Goal: Navigation & Orientation: Understand site structure

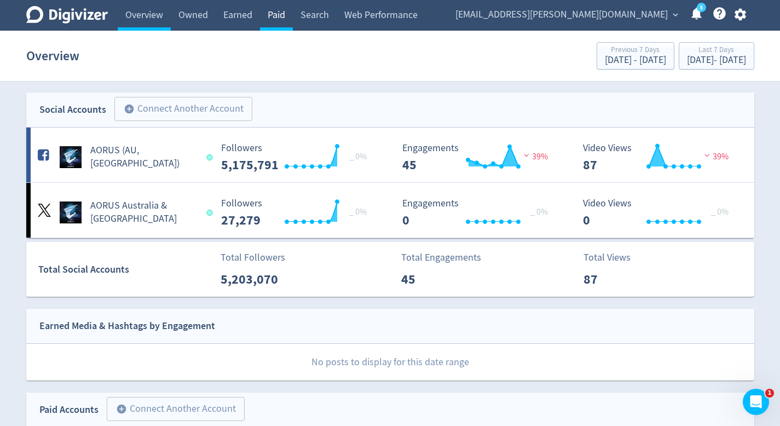
click at [285, 5] on link "Paid" at bounding box center [276, 15] width 33 height 31
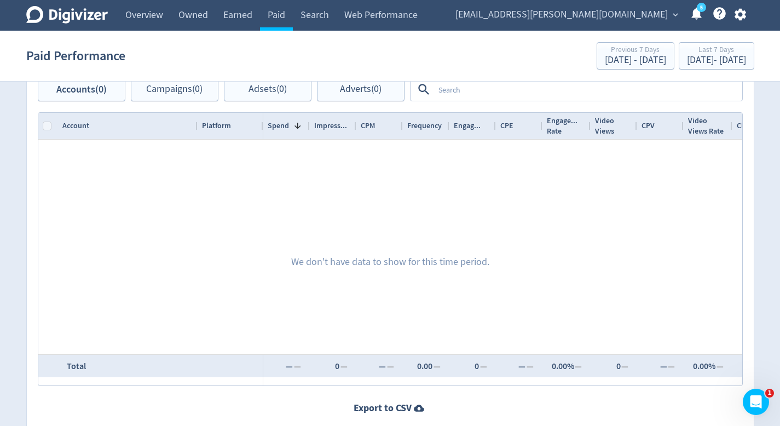
scroll to position [481, 0]
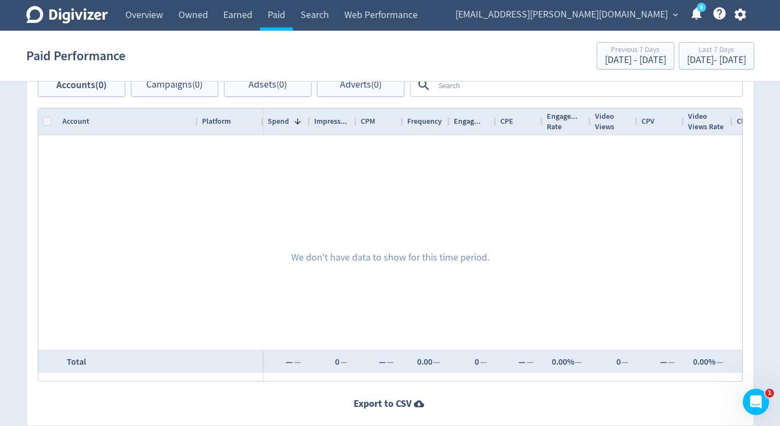
click at [221, 32] on section "Paid Performance Previous 7 Days Sep 17, 2025 - Sep 23, 2025 Last 7 Days Sep 24…" at bounding box center [390, 56] width 780 height 51
click at [227, 21] on link "Earned" at bounding box center [238, 15] width 44 height 31
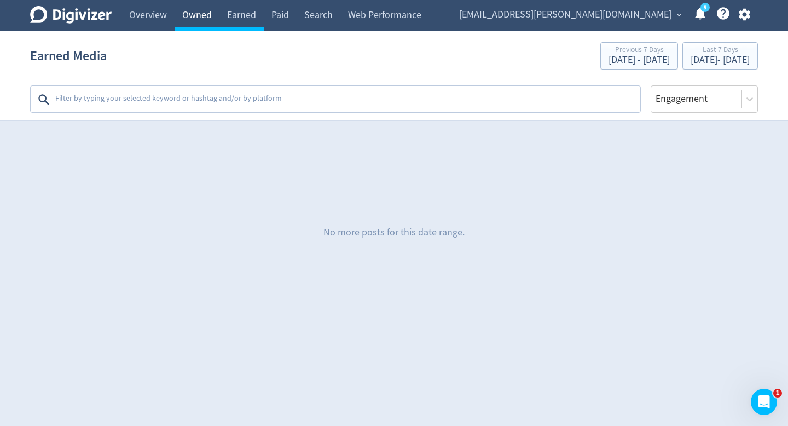
click at [202, 27] on link "Owned" at bounding box center [197, 15] width 45 height 31
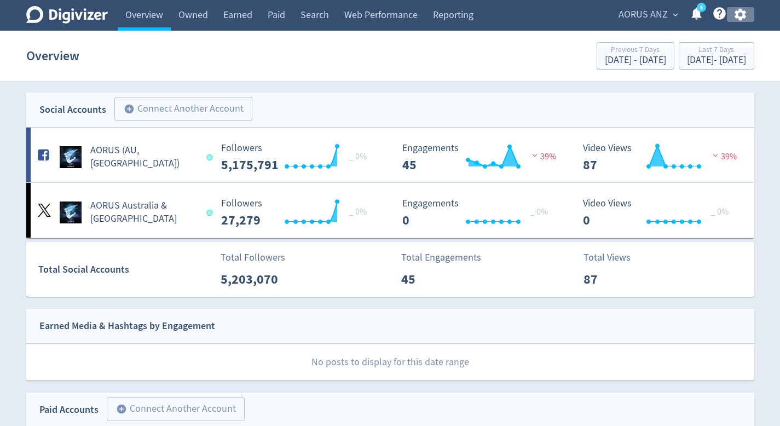
click at [743, 9] on icon "button" at bounding box center [740, 14] width 15 height 15
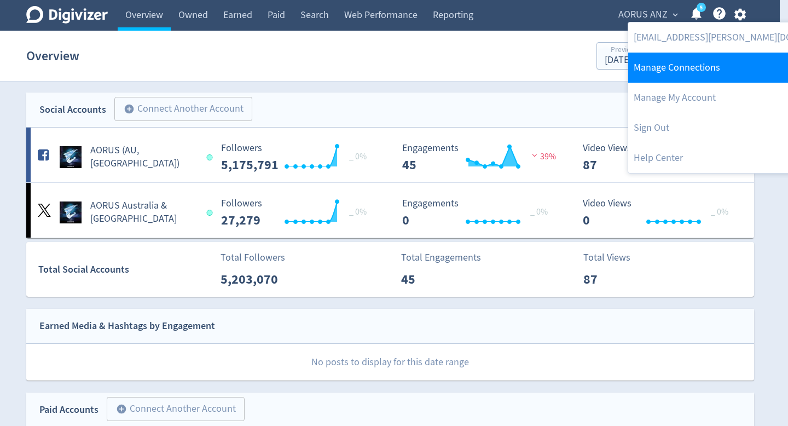
click at [716, 71] on link "Manage Connections" at bounding box center [739, 68] width 223 height 30
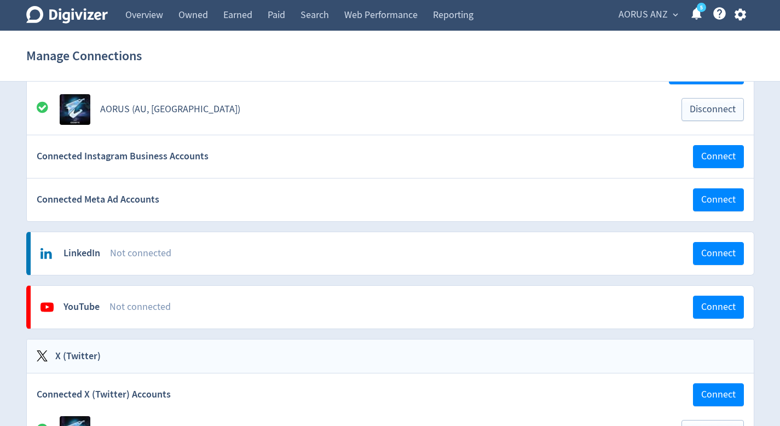
scroll to position [74, 0]
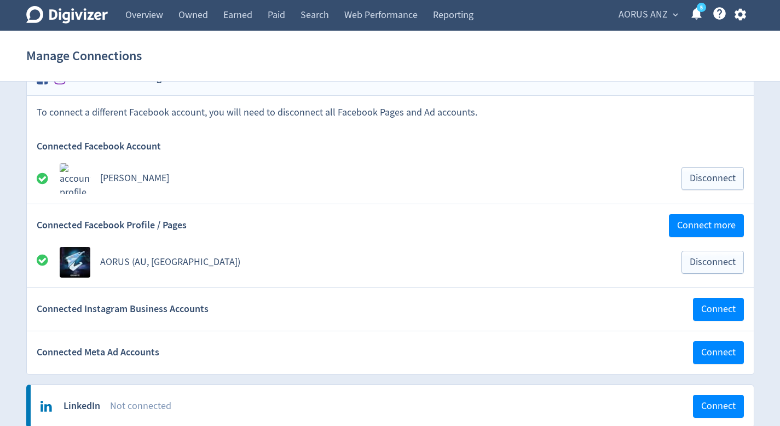
click at [119, 178] on link "[PERSON_NAME]" at bounding box center [134, 178] width 69 height 13
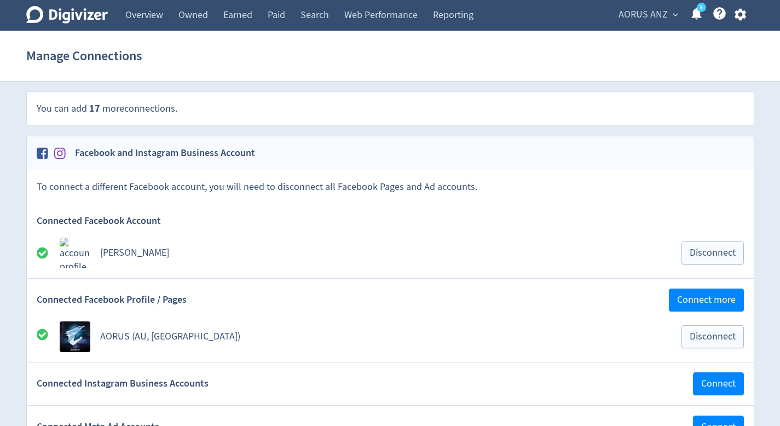
click at [673, 14] on span "expand_more" at bounding box center [675, 15] width 10 height 10
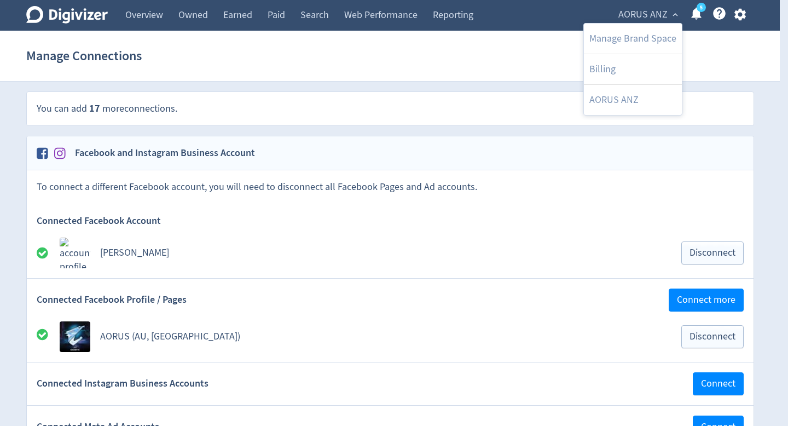
click at [719, 45] on div at bounding box center [394, 213] width 788 height 426
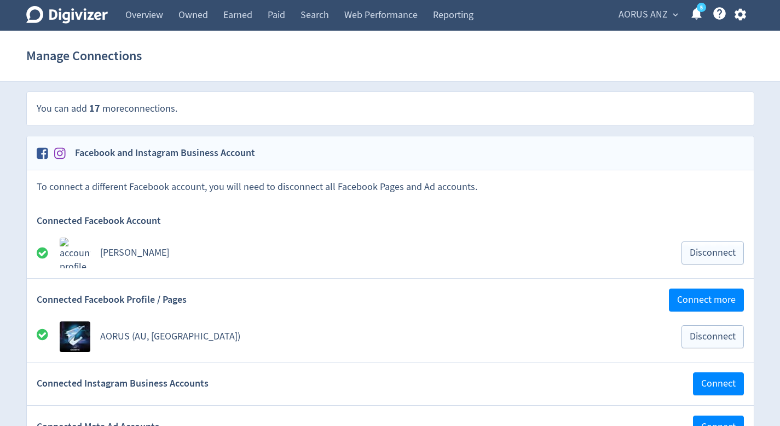
click at [661, 26] on div "AORUS ANZ expand_more 5 Help Center - Searchable support on using Digivizer" at bounding box center [680, 15] width 148 height 31
click at [660, 22] on span "AORUS ANZ" at bounding box center [642, 15] width 49 height 18
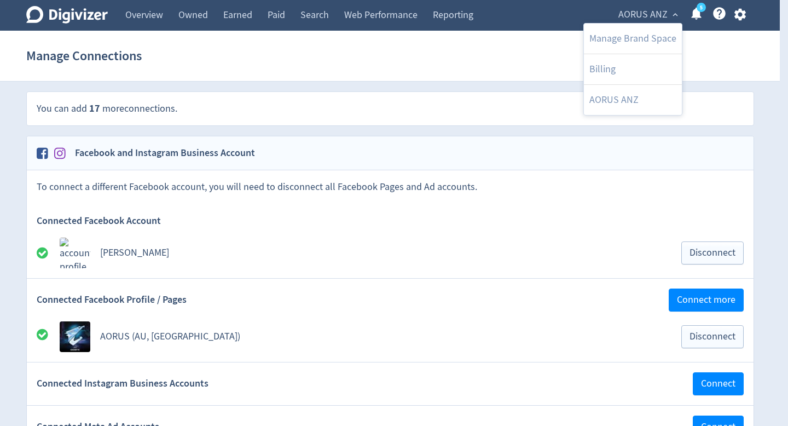
click at [729, 25] on div at bounding box center [394, 213] width 788 height 426
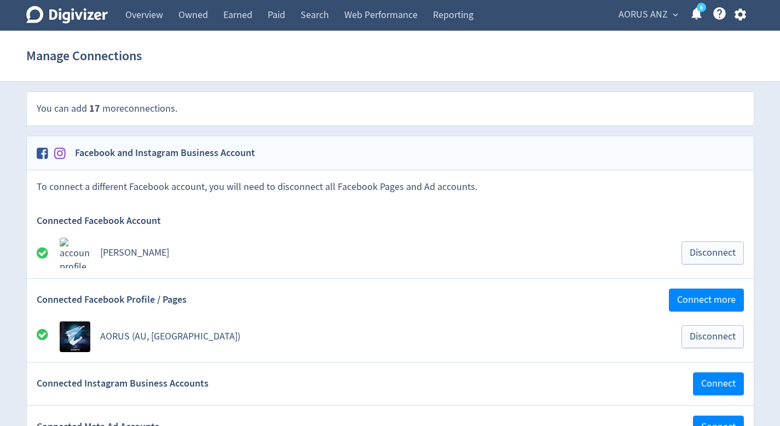
click at [738, 8] on icon "button" at bounding box center [740, 14] width 15 height 15
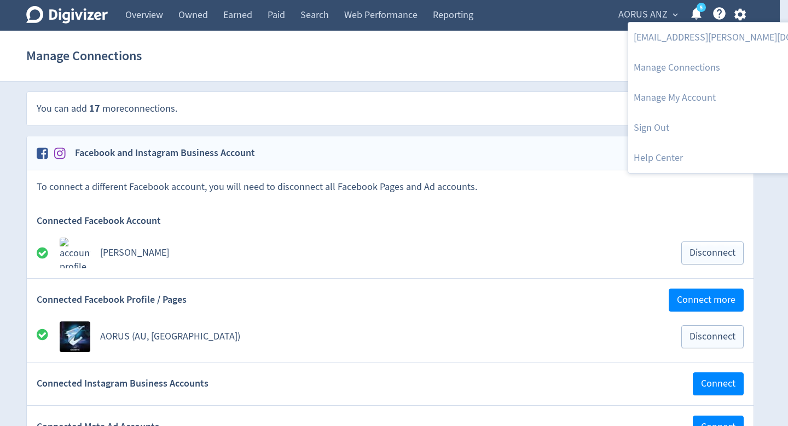
click at [427, 85] on div at bounding box center [394, 213] width 788 height 426
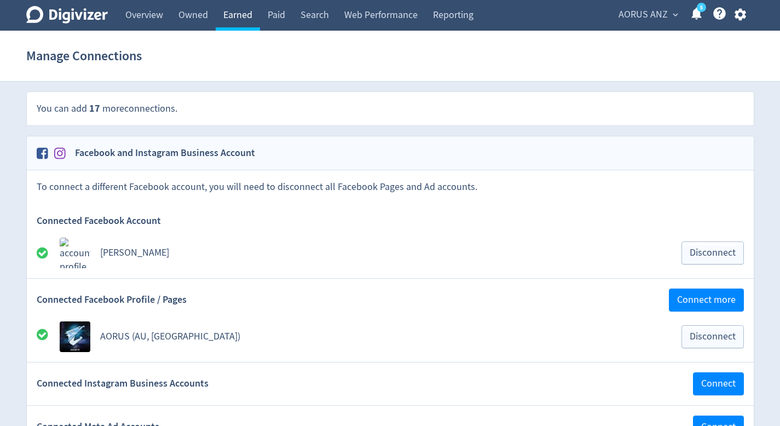
click at [229, 23] on link "Earned" at bounding box center [238, 15] width 44 height 31
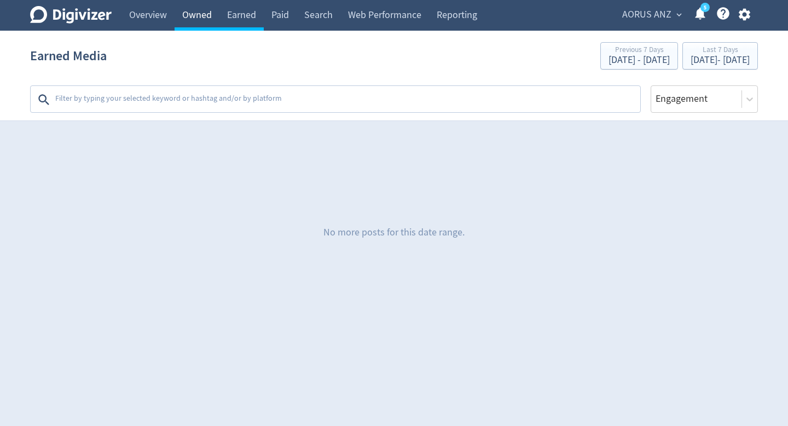
click at [207, 25] on link "Owned" at bounding box center [197, 15] width 45 height 31
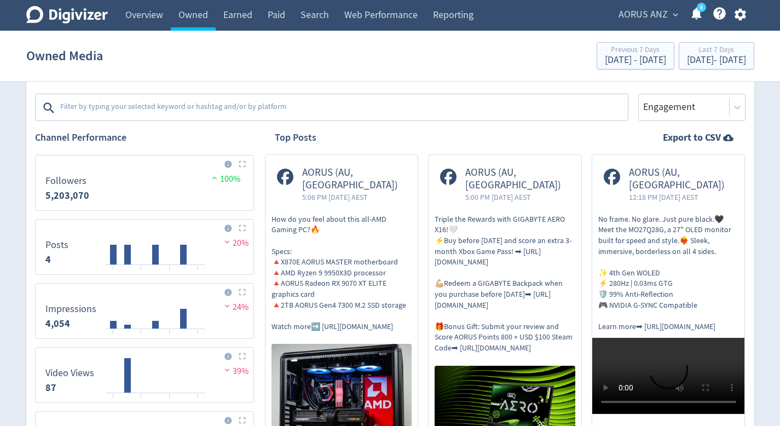
scroll to position [175, 0]
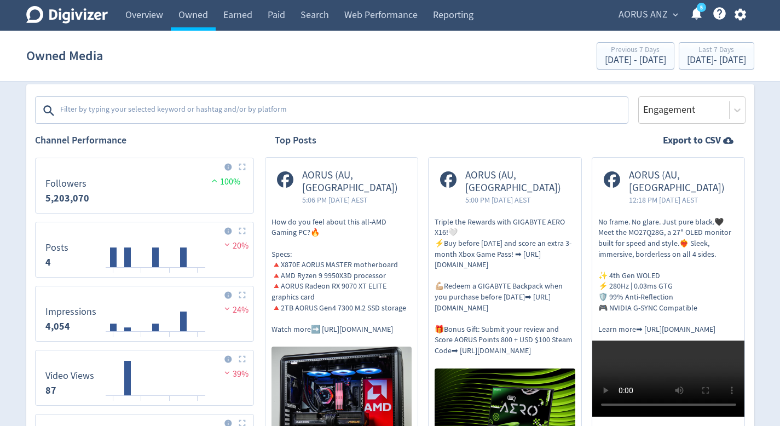
click at [230, 118] on textarea at bounding box center [342, 111] width 567 height 22
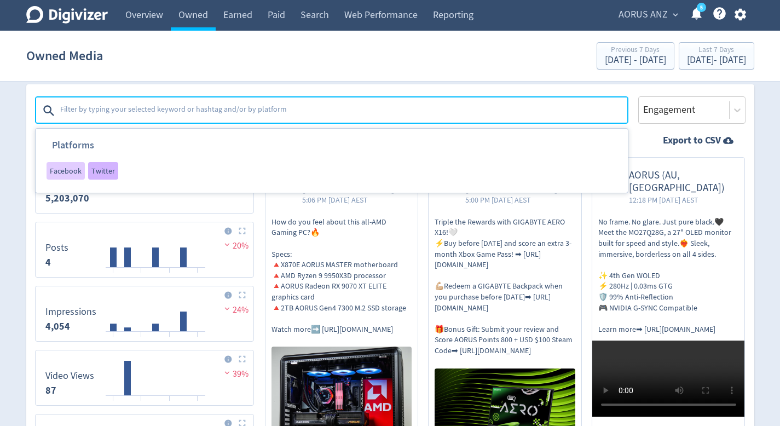
click at [114, 167] on div "Twitter" at bounding box center [103, 171] width 30 height 18
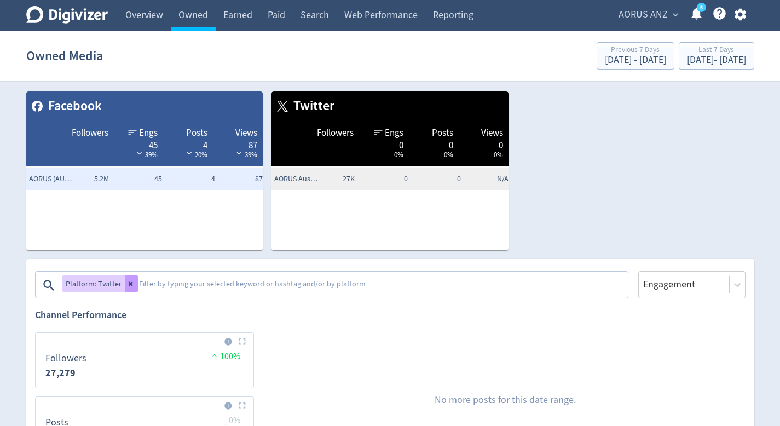
click at [129, 280] on button at bounding box center [131, 284] width 13 height 18
